Goal: Find specific page/section: Find specific page/section

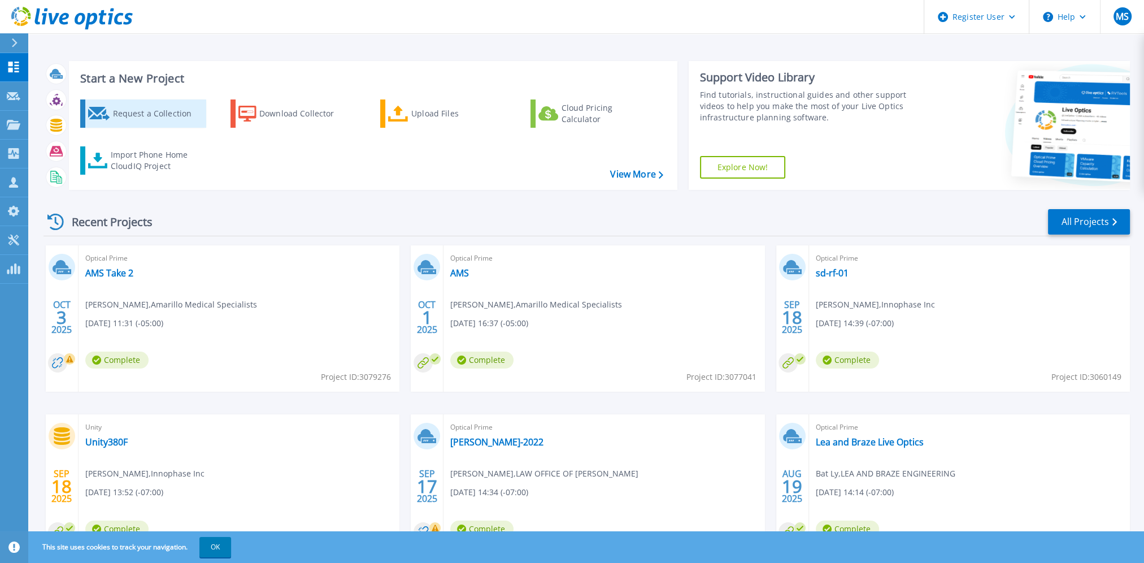
click at [119, 108] on div "Request a Collection" at bounding box center [157, 113] width 90 height 23
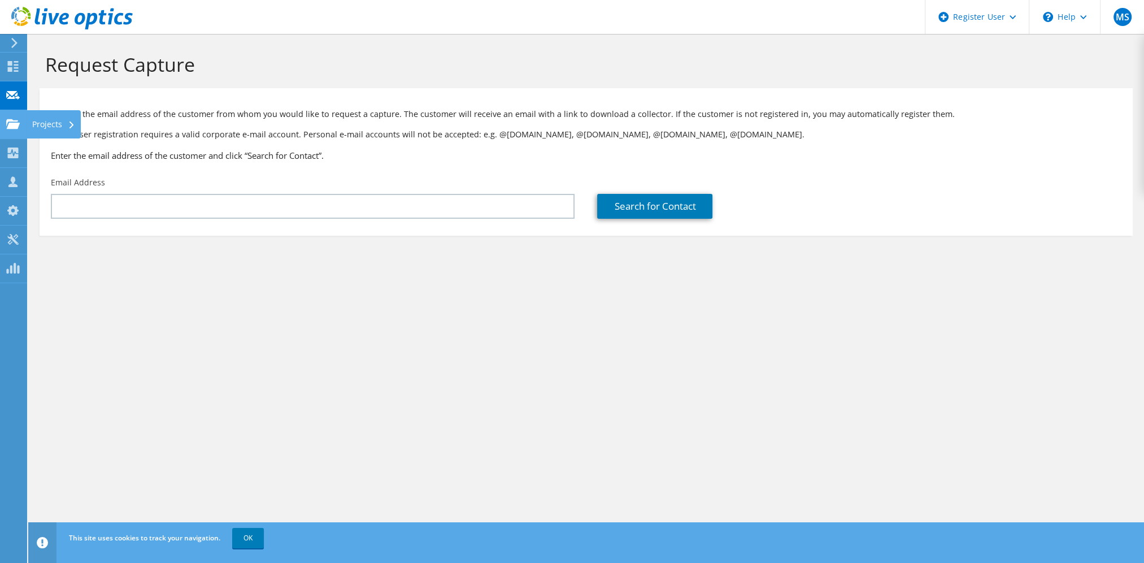
click at [18, 123] on use at bounding box center [13, 124] width 14 height 10
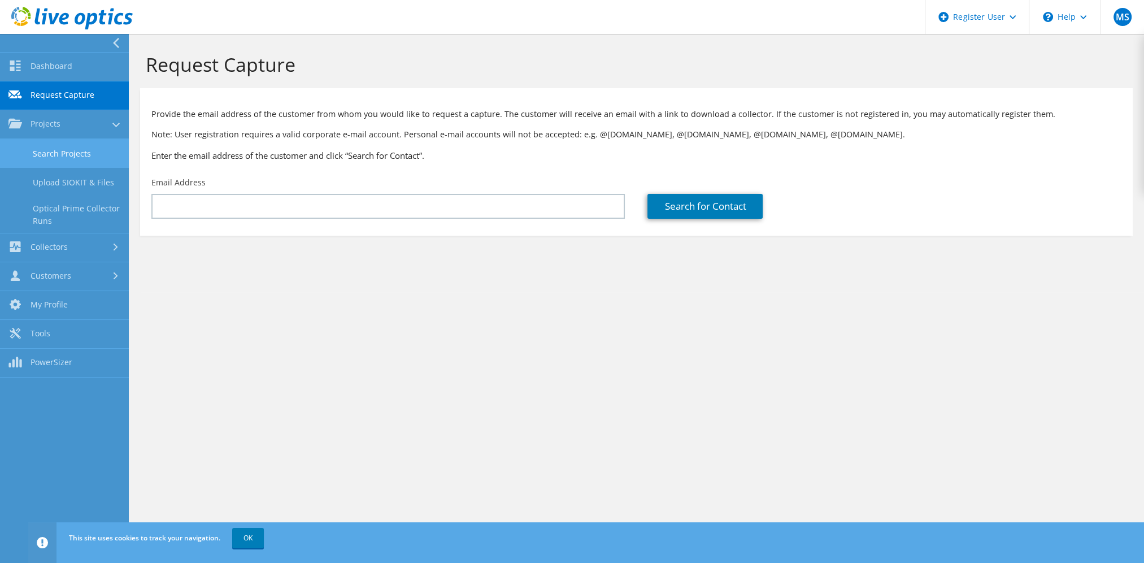
click at [49, 153] on link "Search Projects" at bounding box center [64, 153] width 129 height 29
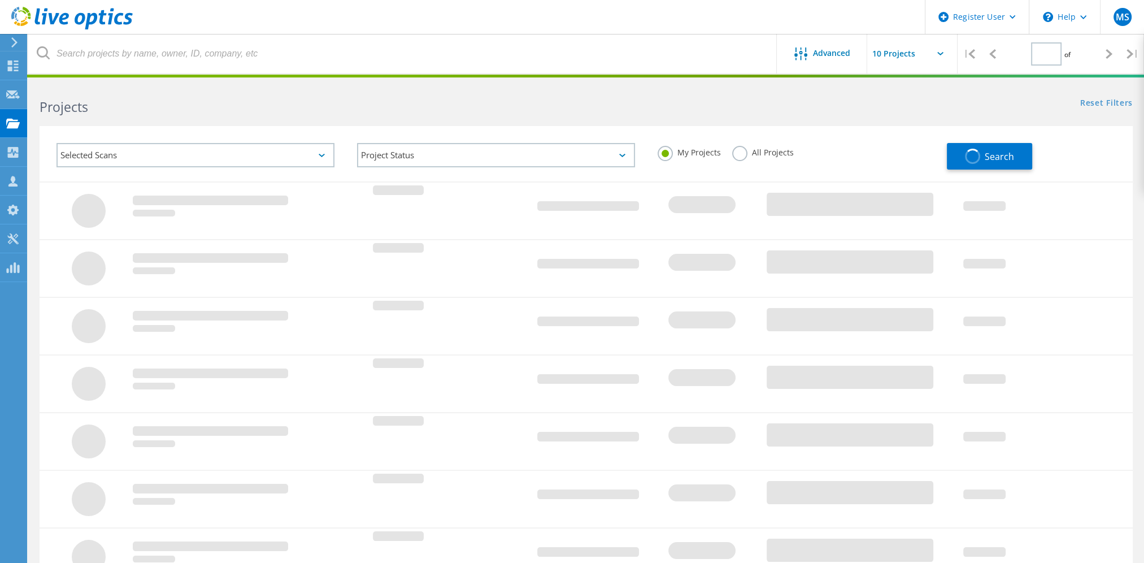
type input "1"
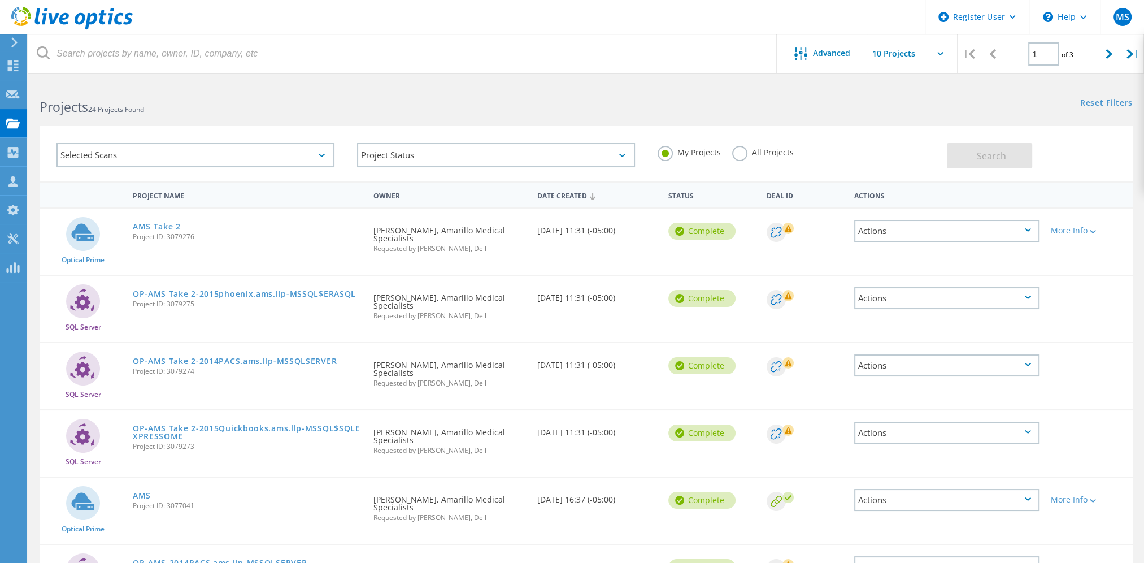
click at [282, 150] on div "Selected Scans" at bounding box center [195, 155] width 278 height 24
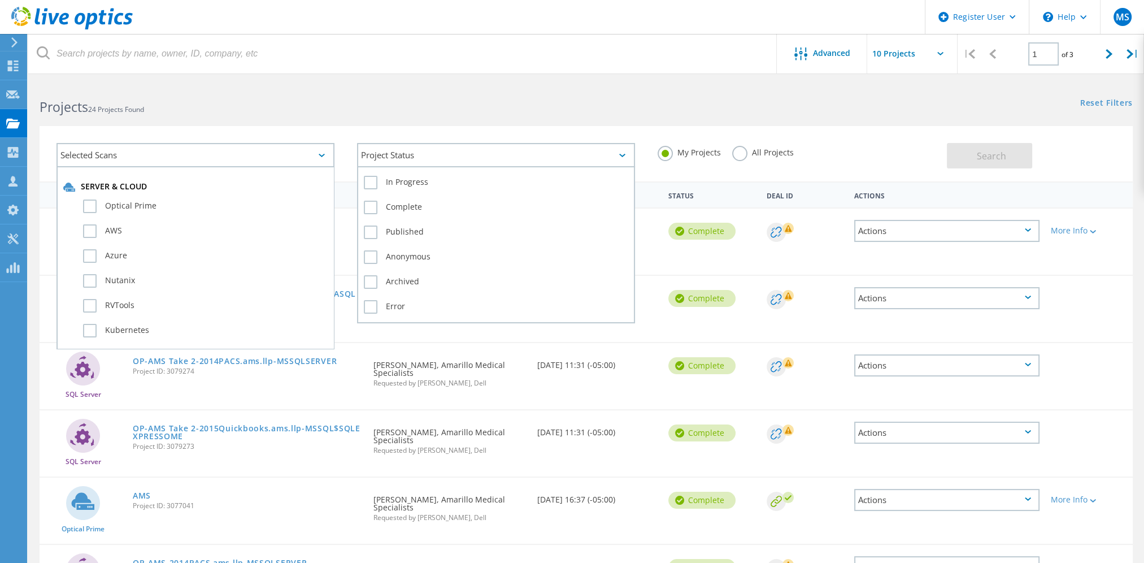
click at [439, 151] on div "Project Status" at bounding box center [496, 155] width 278 height 24
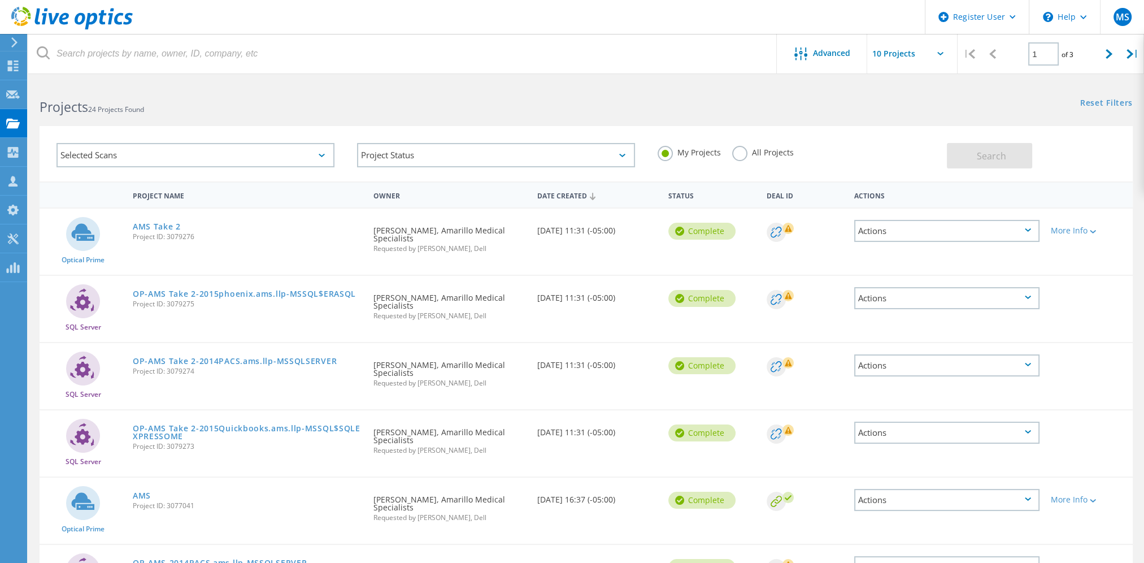
click at [763, 146] on label "All Projects" at bounding box center [763, 151] width 62 height 11
click at [0, 0] on input "All Projects" at bounding box center [0, 0] width 0 height 0
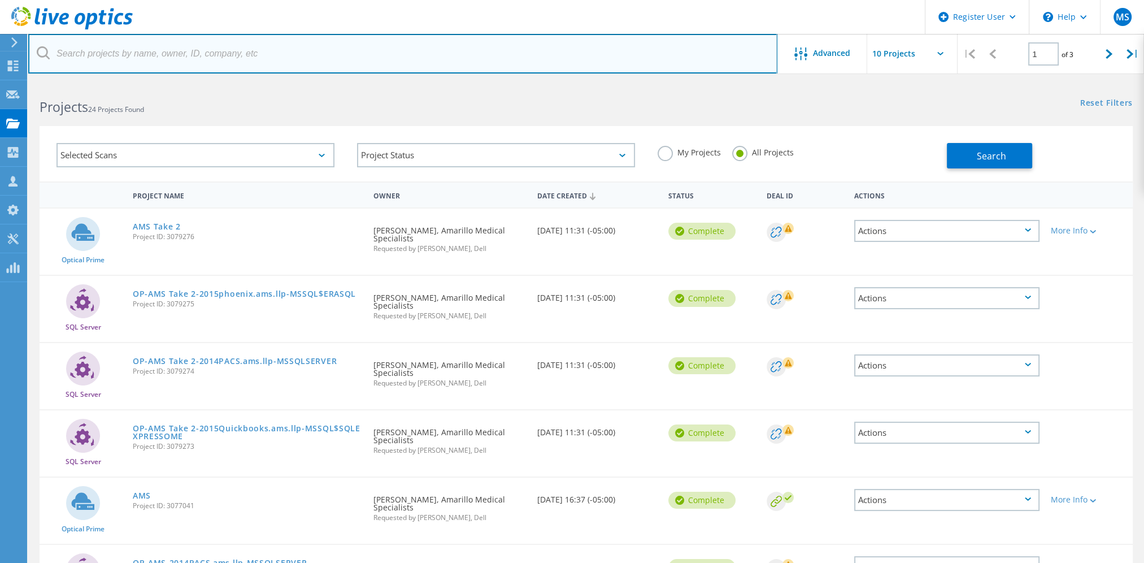
click at [417, 53] on input "text" at bounding box center [402, 54] width 749 height 40
type input "mytra"
